Goal: Transaction & Acquisition: Obtain resource

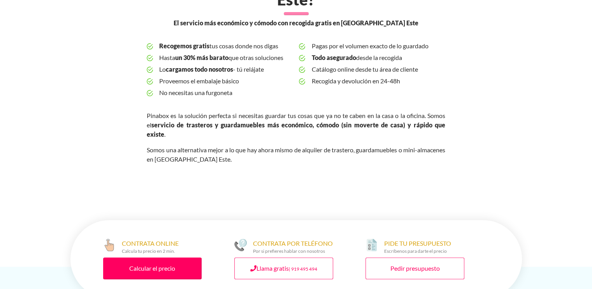
scroll to position [350, 0]
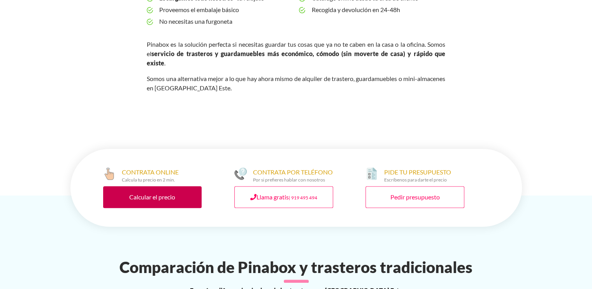
click at [168, 186] on link "Calcular el precio" at bounding box center [152, 197] width 99 height 22
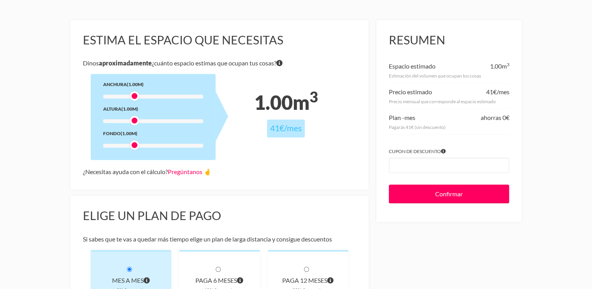
scroll to position [78, 0]
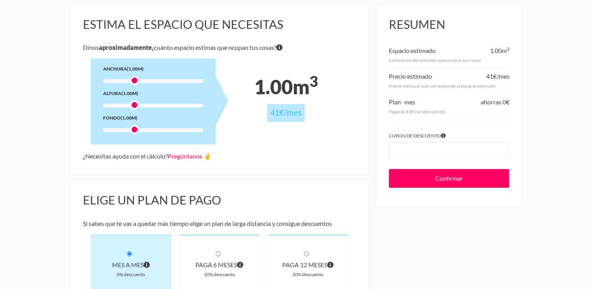
click at [131, 131] on div at bounding box center [135, 130] width 10 height 10
drag, startPoint x: 134, startPoint y: 129, endPoint x: 90, endPoint y: 131, distance: 43.7
click at [91, 131] on div "Anchura (1.00m) Altura (1.00m) Fondo (0.25m)" at bounding box center [153, 101] width 125 height 86
drag, startPoint x: 134, startPoint y: 105, endPoint x: 95, endPoint y: 106, distance: 39.0
click at [95, 106] on div "Anchura (1.00m) Altura (0.25m) Fondo (0.25m)" at bounding box center [153, 101] width 125 height 86
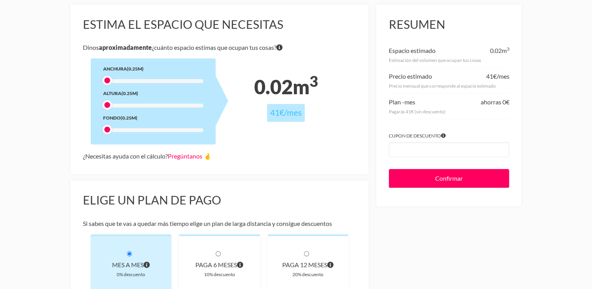
drag, startPoint x: 134, startPoint y: 82, endPoint x: 96, endPoint y: 79, distance: 37.8
click at [97, 81] on div "Anchura (0.25m) Altura (0.25m) Fondo (0.25m)" at bounding box center [153, 101] width 125 height 86
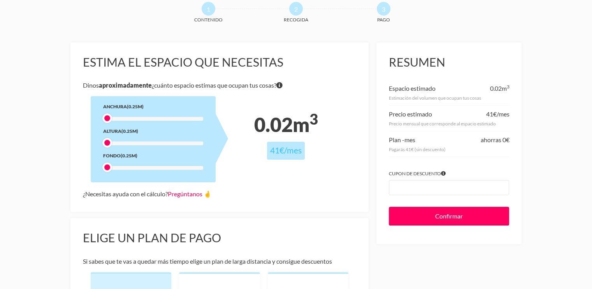
scroll to position [0, 0]
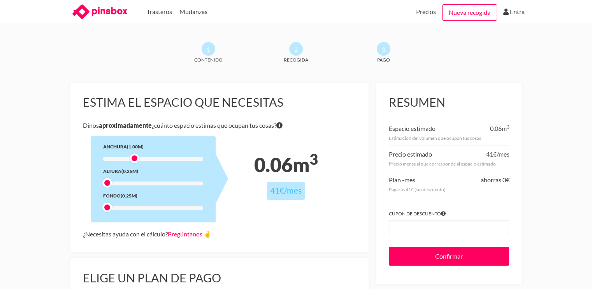
drag, startPoint x: 107, startPoint y: 158, endPoint x: 137, endPoint y: 158, distance: 30.0
click at [137, 158] on div at bounding box center [135, 158] width 10 height 10
drag, startPoint x: 106, startPoint y: 182, endPoint x: 133, endPoint y: 189, distance: 28.1
click at [133, 189] on div "Anchura (1.00m) Altura (1.00m) Fondo (0.25m)" at bounding box center [153, 179] width 125 height 86
drag, startPoint x: 134, startPoint y: 161, endPoint x: 170, endPoint y: 162, distance: 35.5
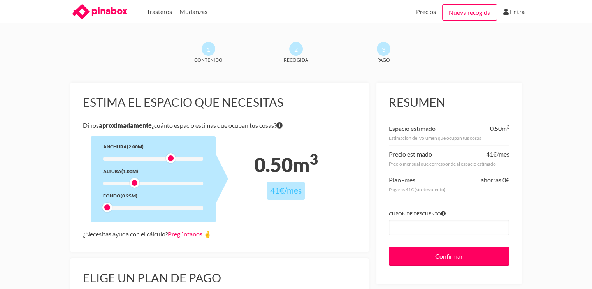
click at [170, 162] on div at bounding box center [171, 158] width 10 height 10
drag, startPoint x: 107, startPoint y: 207, endPoint x: 133, endPoint y: 208, distance: 26.1
click at [133, 208] on div at bounding box center [135, 207] width 10 height 10
